Goal: Navigation & Orientation: Understand site structure

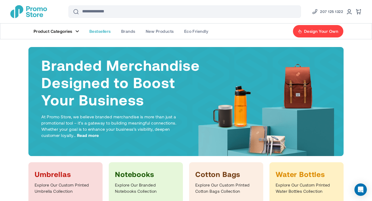
click at [105, 33] on span "Bestsellers" at bounding box center [99, 31] width 21 height 5
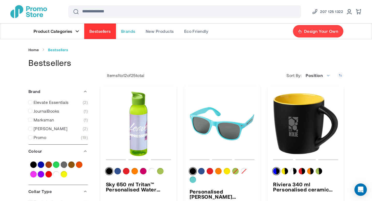
click at [131, 30] on span "Brands" at bounding box center [128, 31] width 14 height 5
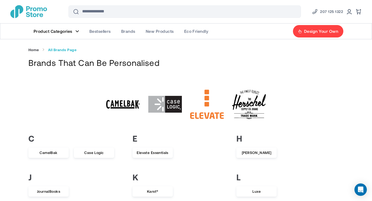
click at [124, 105] on img "1 / 22" at bounding box center [123, 105] width 34 height 34
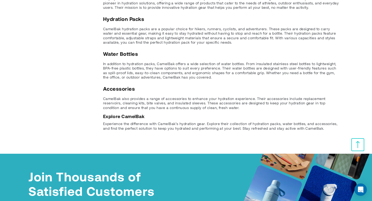
scroll to position [907, 0]
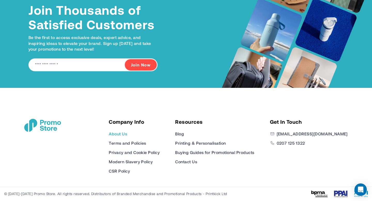
click at [127, 134] on link "About Us" at bounding box center [118, 134] width 18 height 6
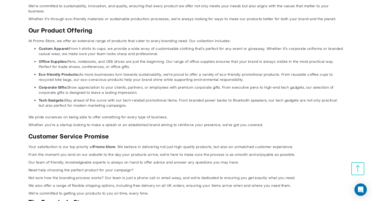
scroll to position [336, 0]
